Goal: Information Seeking & Learning: Learn about a topic

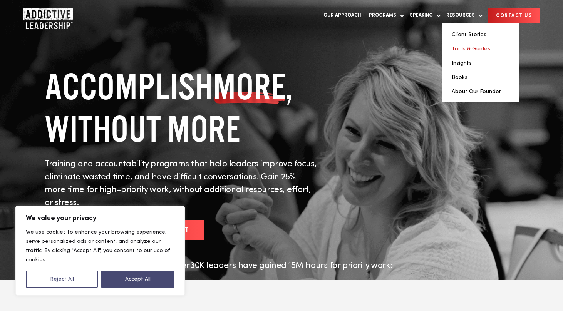
click at [487, 48] on link "Tools & Guides" at bounding box center [470, 48] width 38 height 5
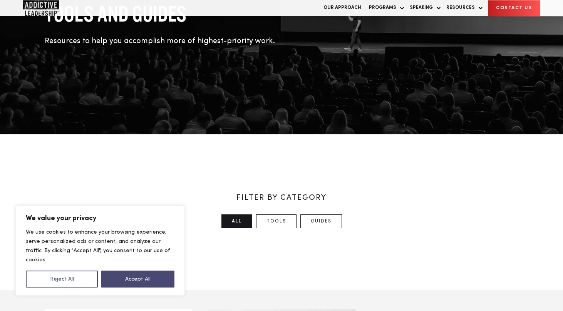
scroll to position [75, 0]
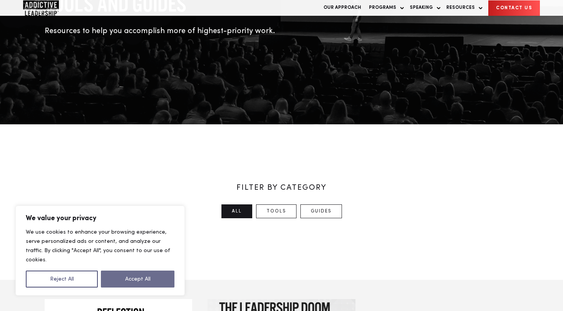
click at [139, 277] on button "Accept All" at bounding box center [137, 278] width 73 height 17
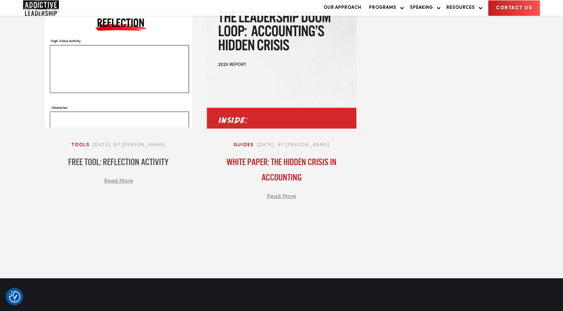
scroll to position [362, 0]
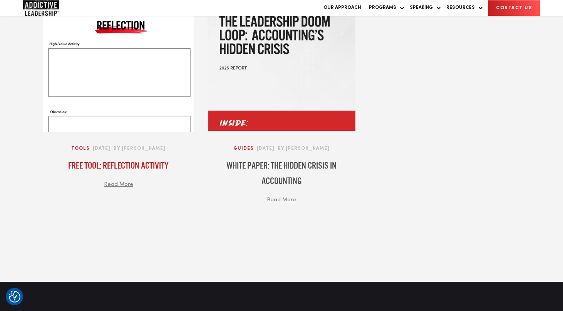
click at [134, 105] on div at bounding box center [118, 72] width 150 height 120
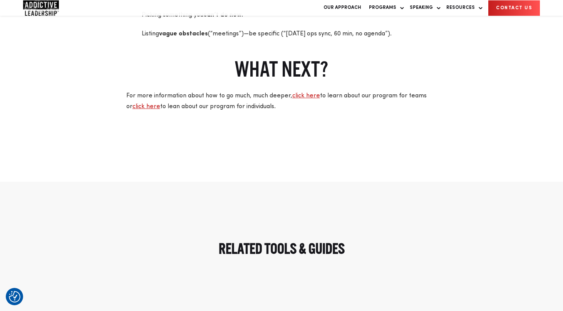
scroll to position [1655, 0]
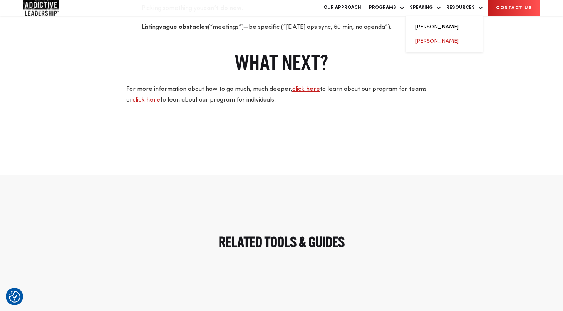
click at [437, 44] on link "[PERSON_NAME]" at bounding box center [436, 40] width 43 height 5
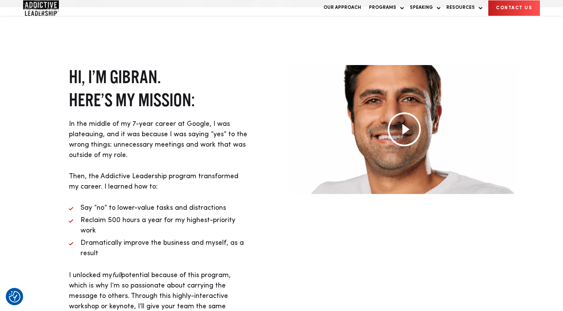
scroll to position [292, 0]
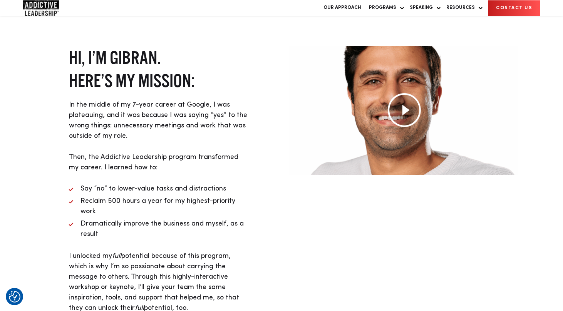
click at [407, 113] on img at bounding box center [404, 110] width 34 height 34
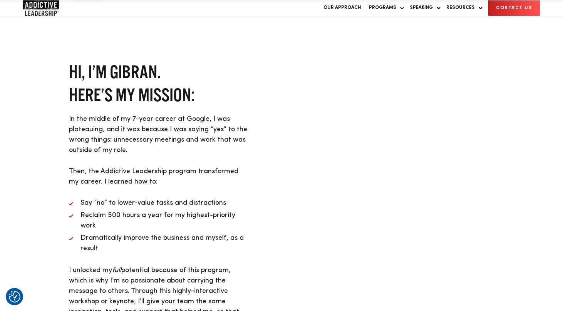
scroll to position [275, 0]
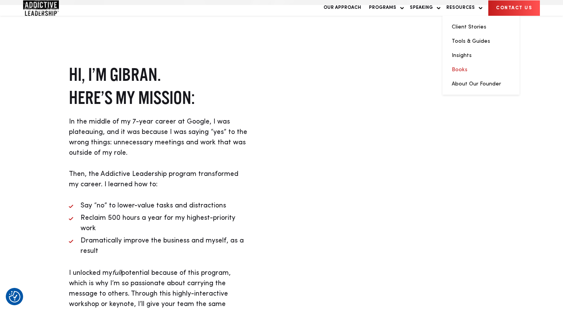
click at [466, 72] on link "Books" at bounding box center [459, 69] width 16 height 5
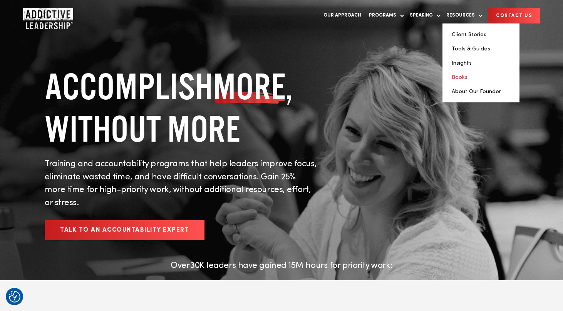
click at [467, 77] on link "Books" at bounding box center [459, 77] width 16 height 5
